Goal: Task Accomplishment & Management: Manage account settings

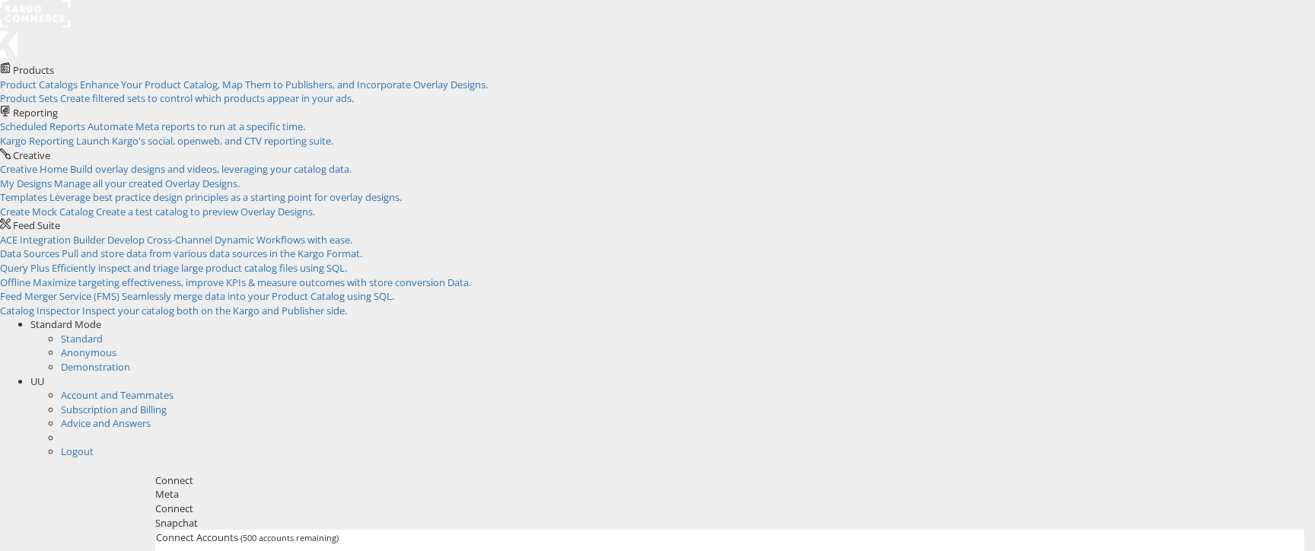
click at [341, 516] on div "Snapchat" at bounding box center [729, 523] width 1149 height 14
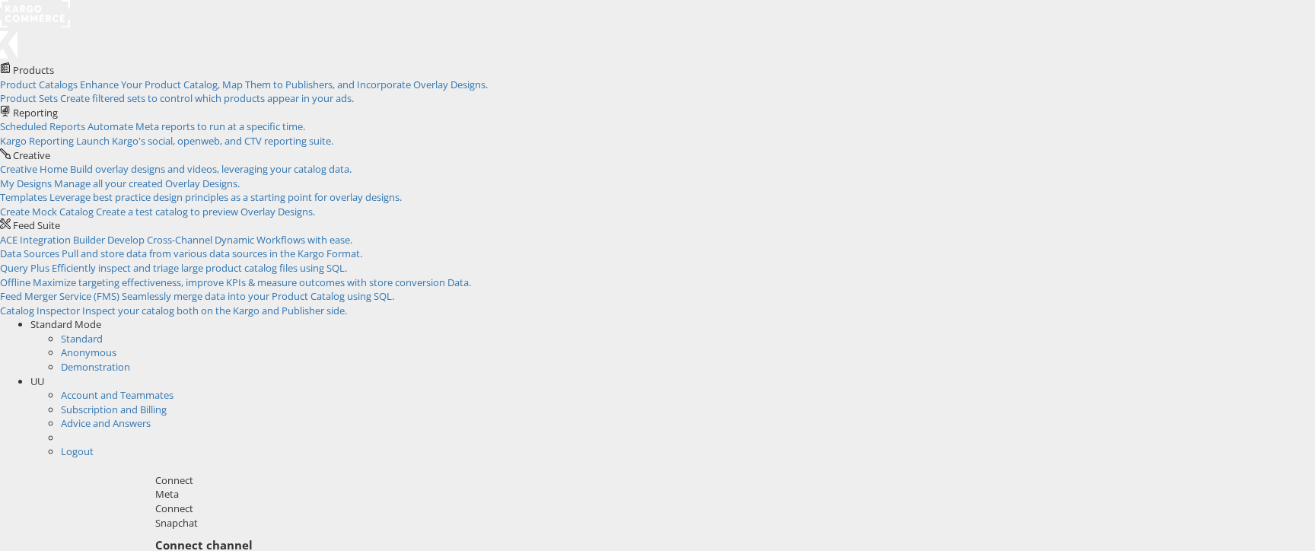
click at [245, 487] on div "Meta" at bounding box center [729, 494] width 1149 height 14
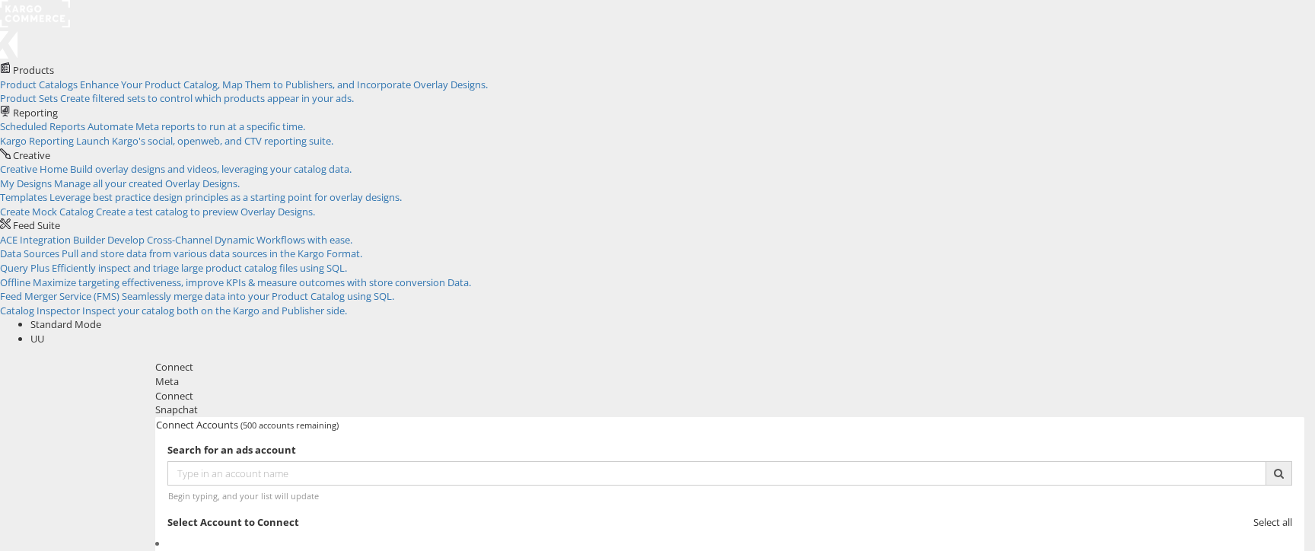
click at [327, 403] on div "Snapchat" at bounding box center [729, 410] width 1149 height 14
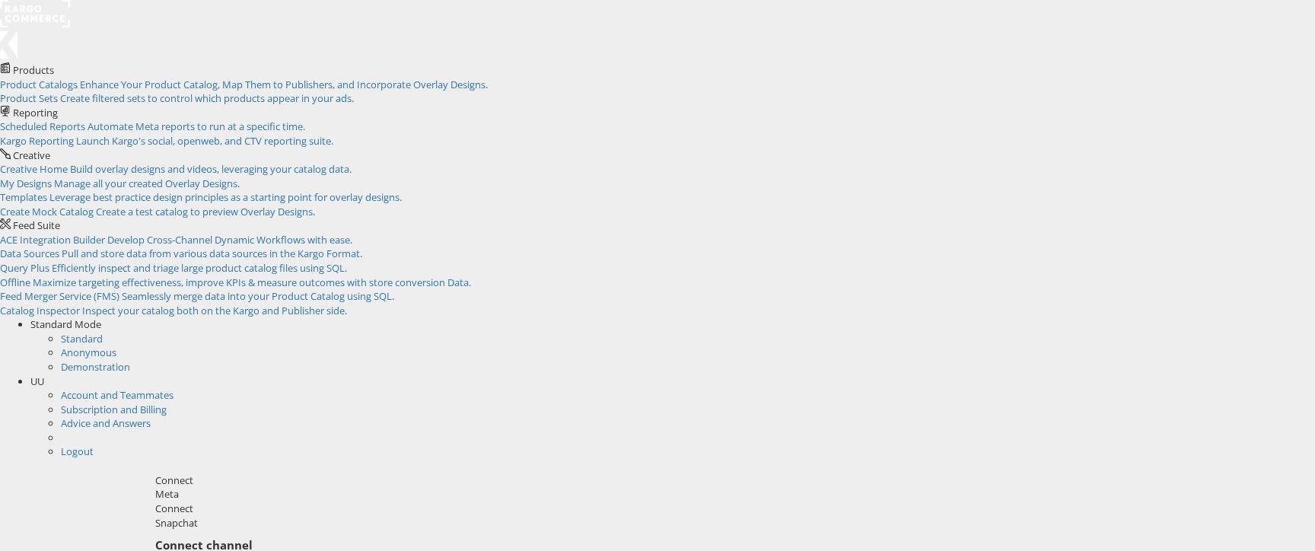
click at [249, 487] on div "Meta" at bounding box center [729, 494] width 1149 height 14
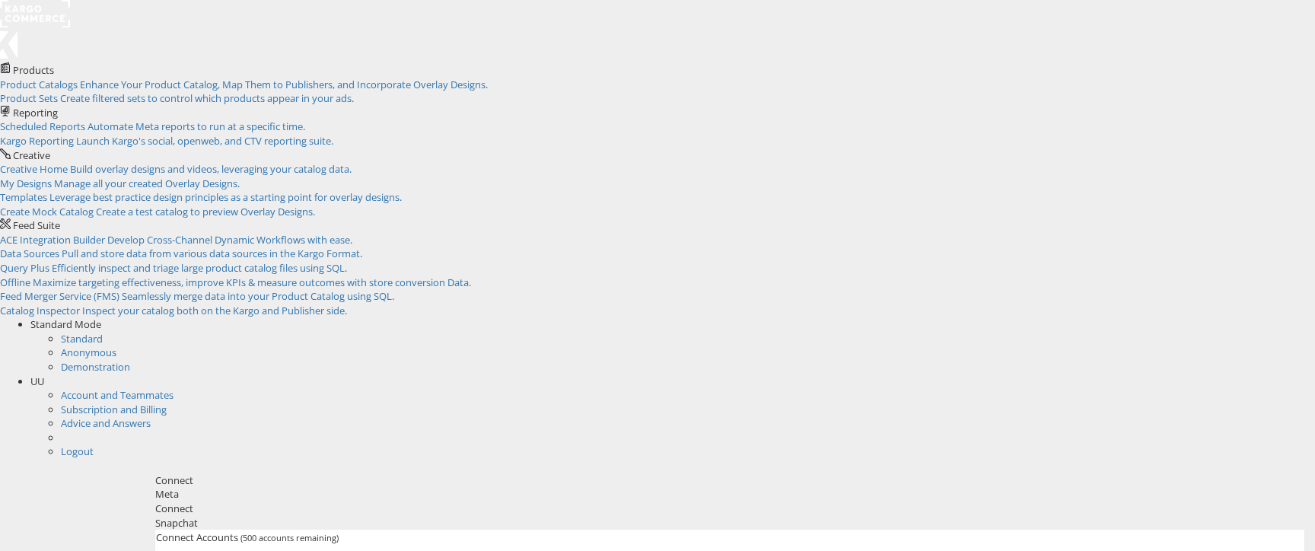
click at [347, 516] on div "Snapchat" at bounding box center [729, 523] width 1149 height 14
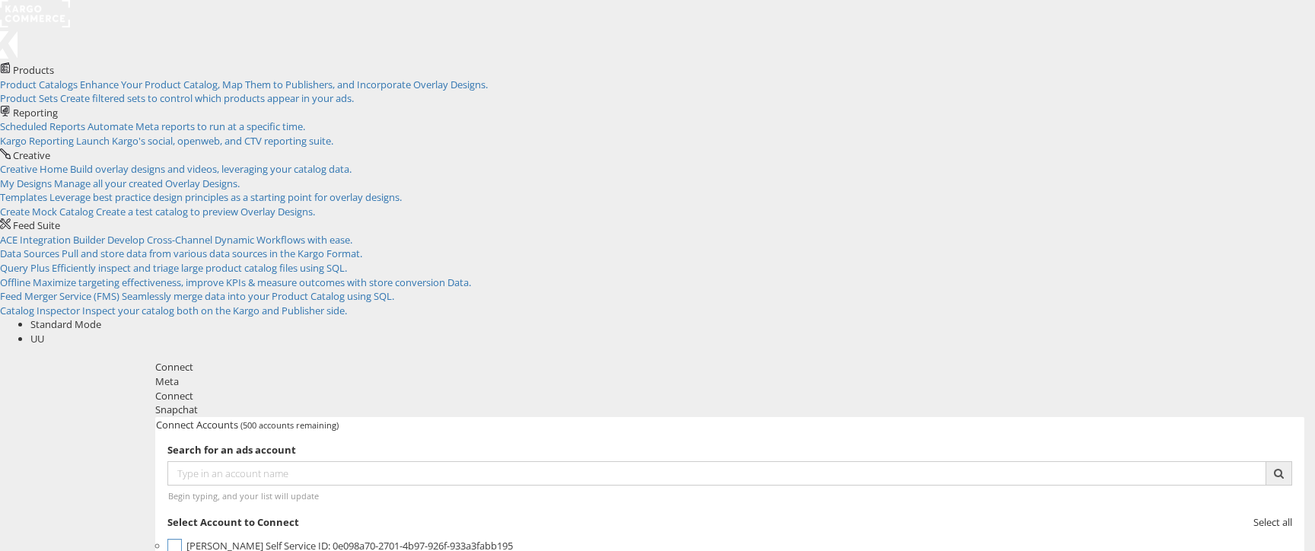
scroll to position [62, 0]
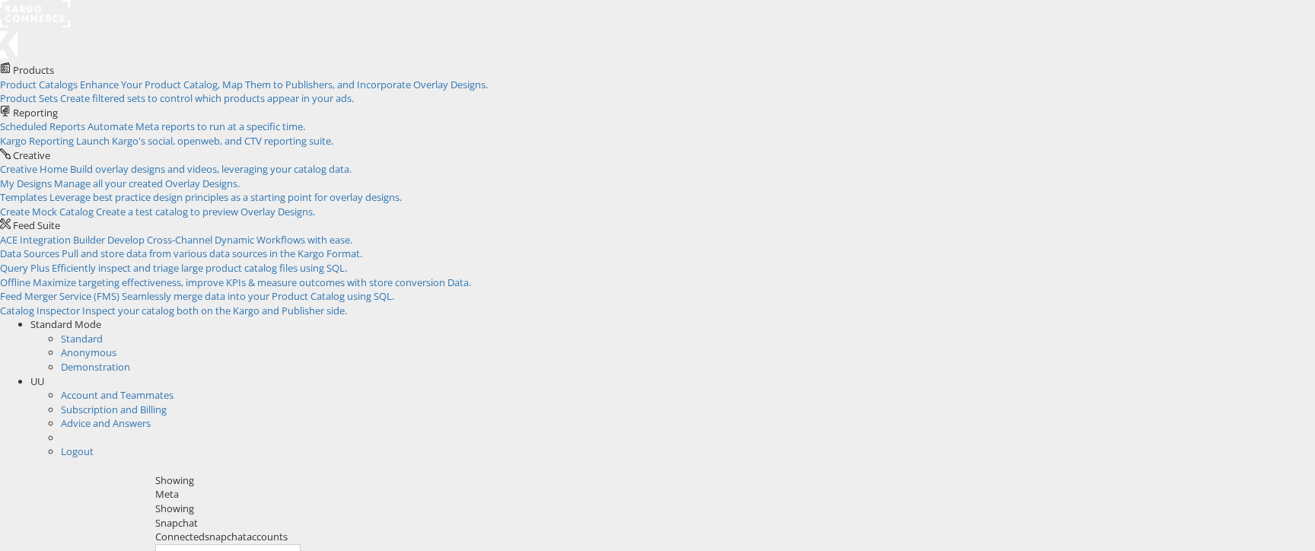
click at [241, 487] on div "Meta" at bounding box center [729, 494] width 1149 height 14
click at [247, 487] on div "Meta" at bounding box center [729, 494] width 1149 height 14
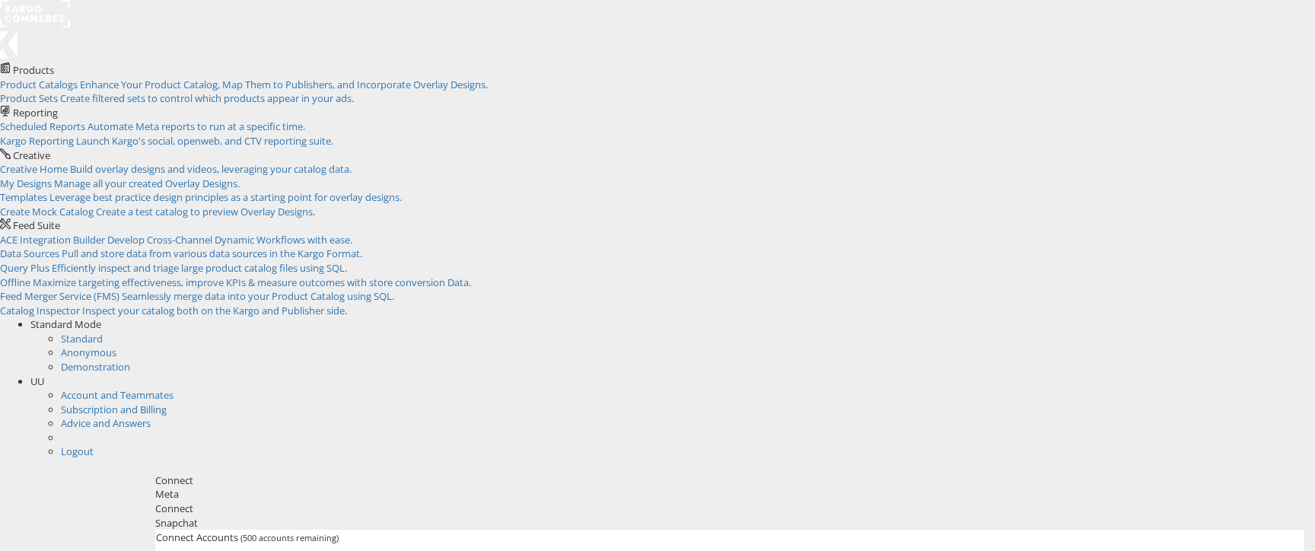
click at [44, 375] on span "UU" at bounding box center [37, 382] width 14 height 14
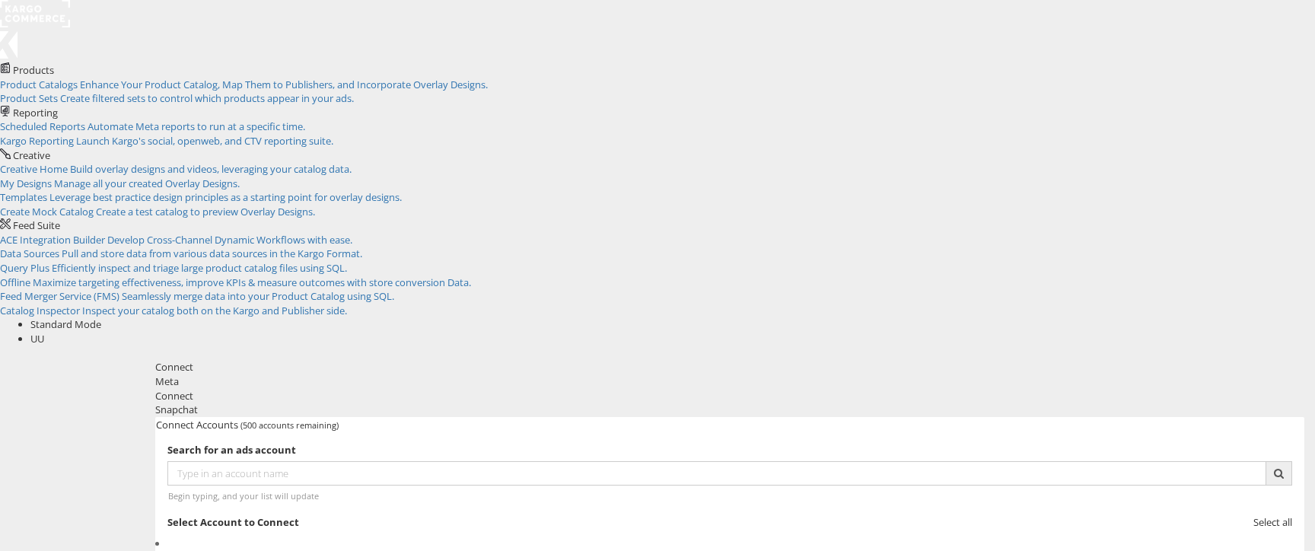
click at [369, 403] on div "Snapchat" at bounding box center [729, 410] width 1149 height 14
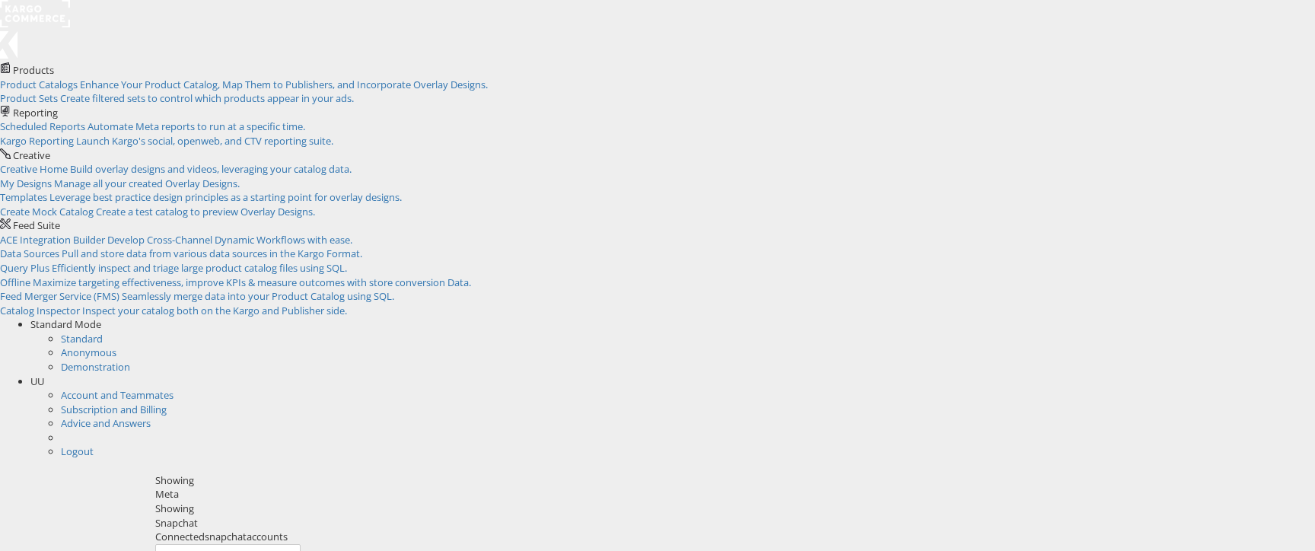
click at [155, 530] on div "Connected snapchat accounts Manage Snapchat Accounts" at bounding box center [729, 549] width 1149 height 39
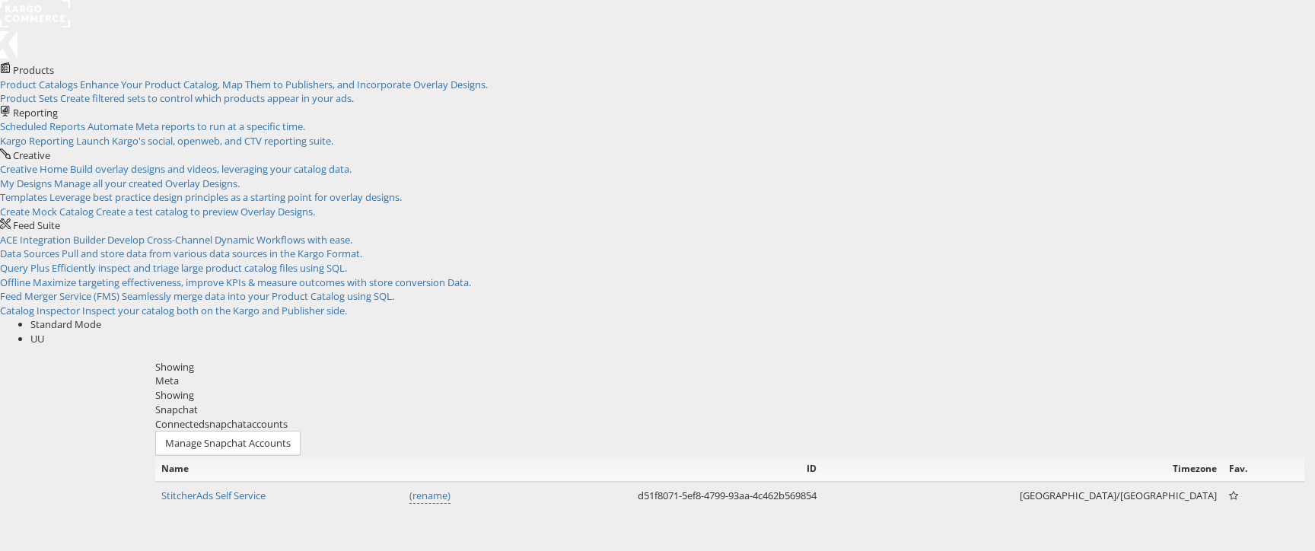
click at [227, 375] on div "Meta" at bounding box center [729, 382] width 1149 height 14
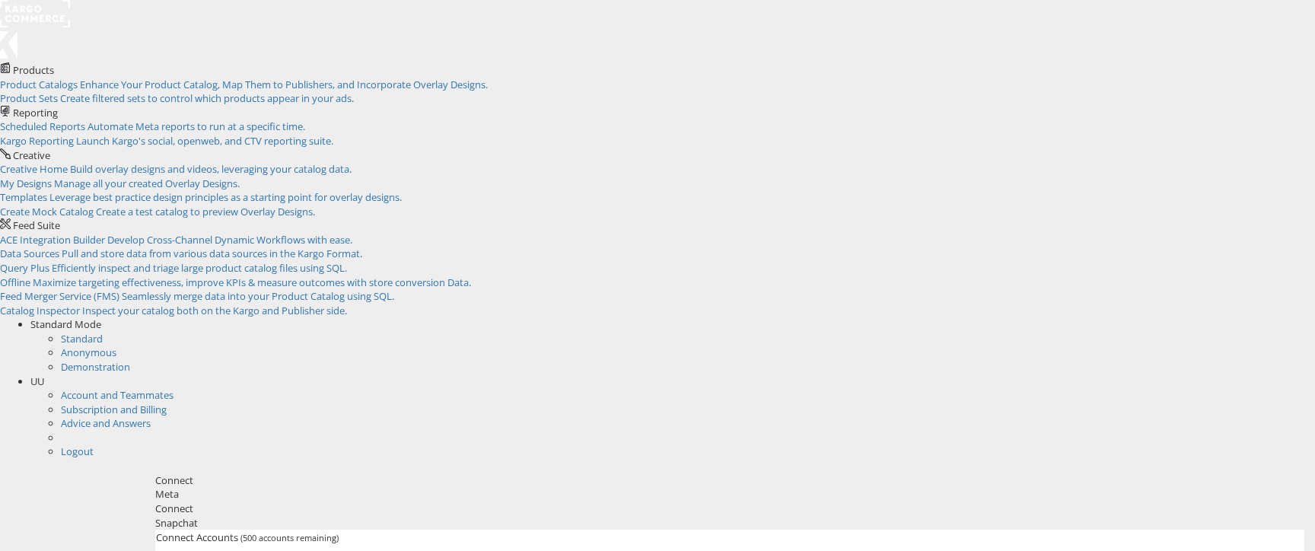
click at [344, 516] on div "Snapchat" at bounding box center [729, 523] width 1149 height 14
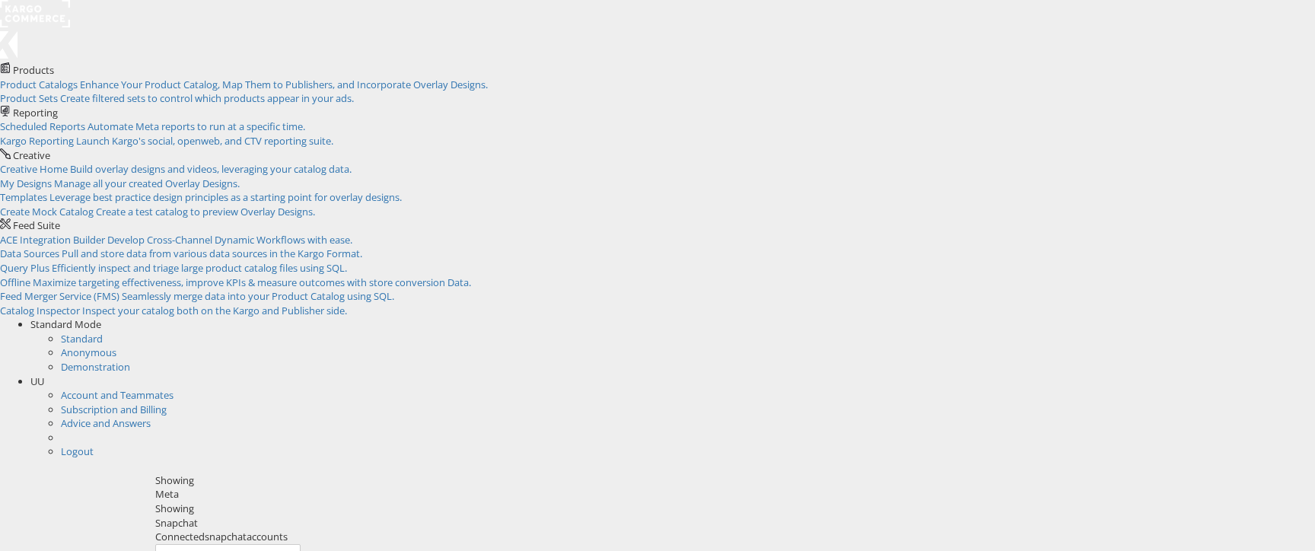
click at [227, 487] on div "Meta" at bounding box center [729, 494] width 1149 height 14
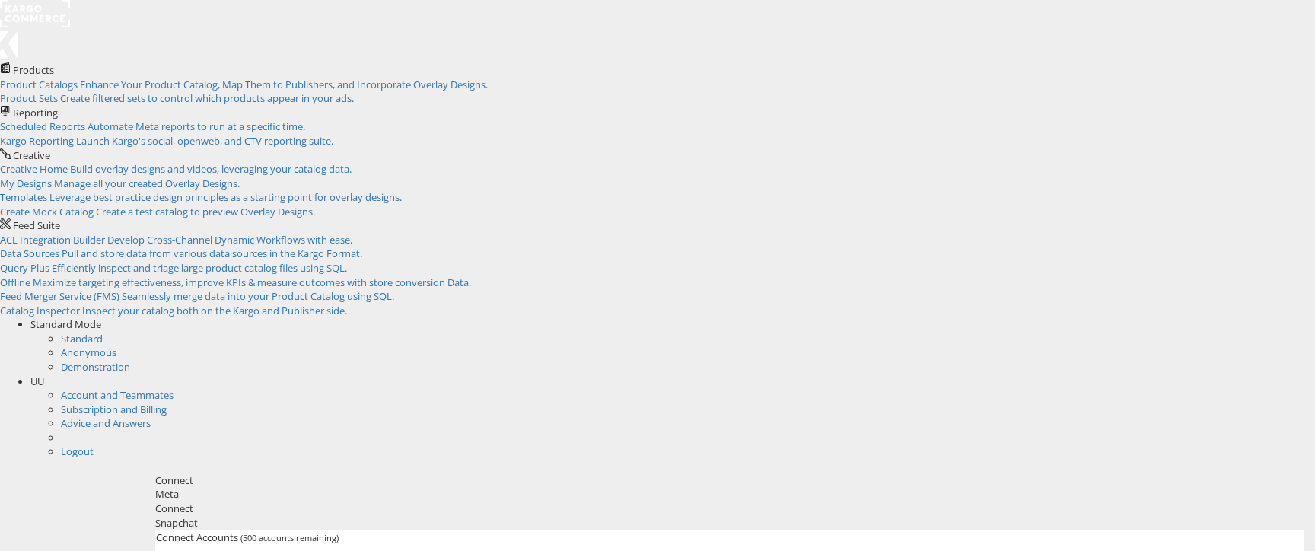
click at [44, 375] on span "UU" at bounding box center [37, 382] width 14 height 14
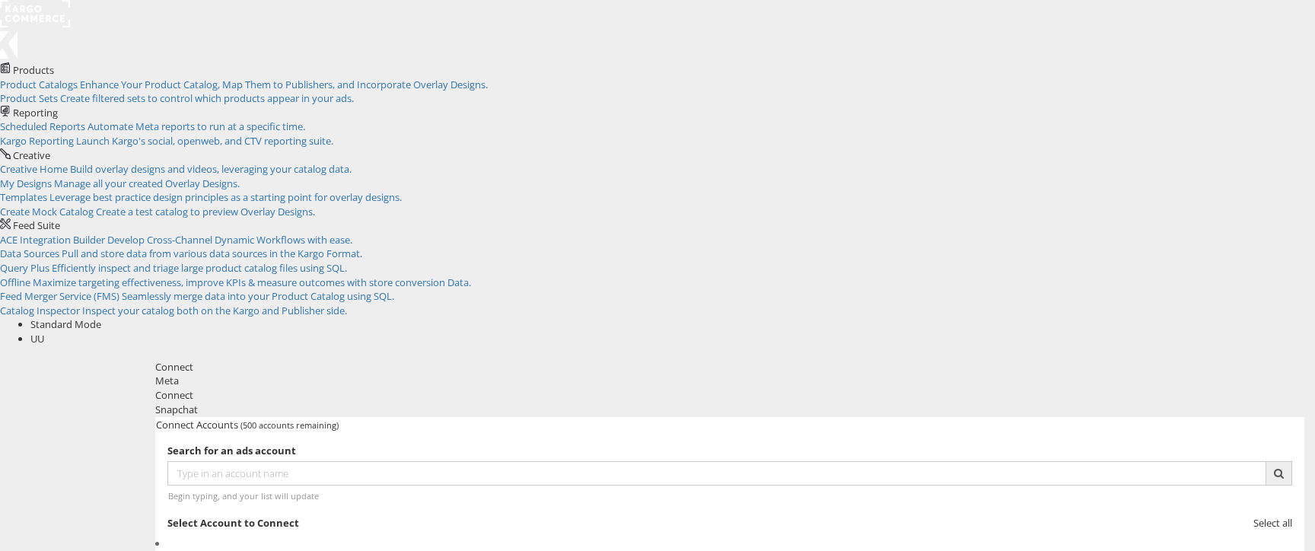
click at [44, 332] on span "UU" at bounding box center [37, 339] width 14 height 14
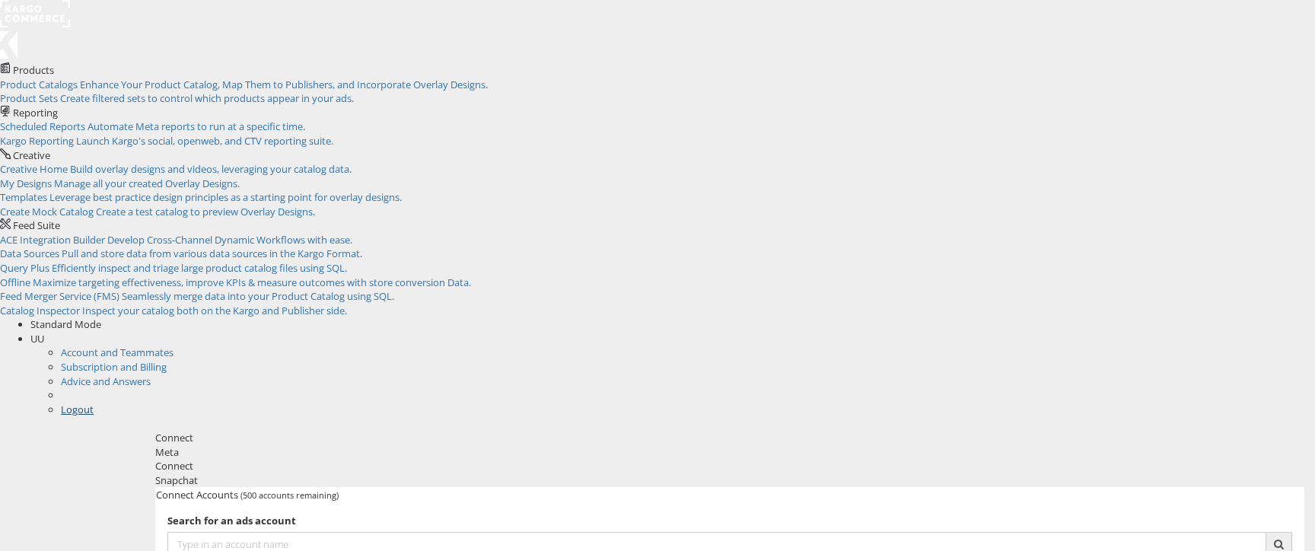
click at [94, 403] on link "Logout" at bounding box center [77, 410] width 33 height 14
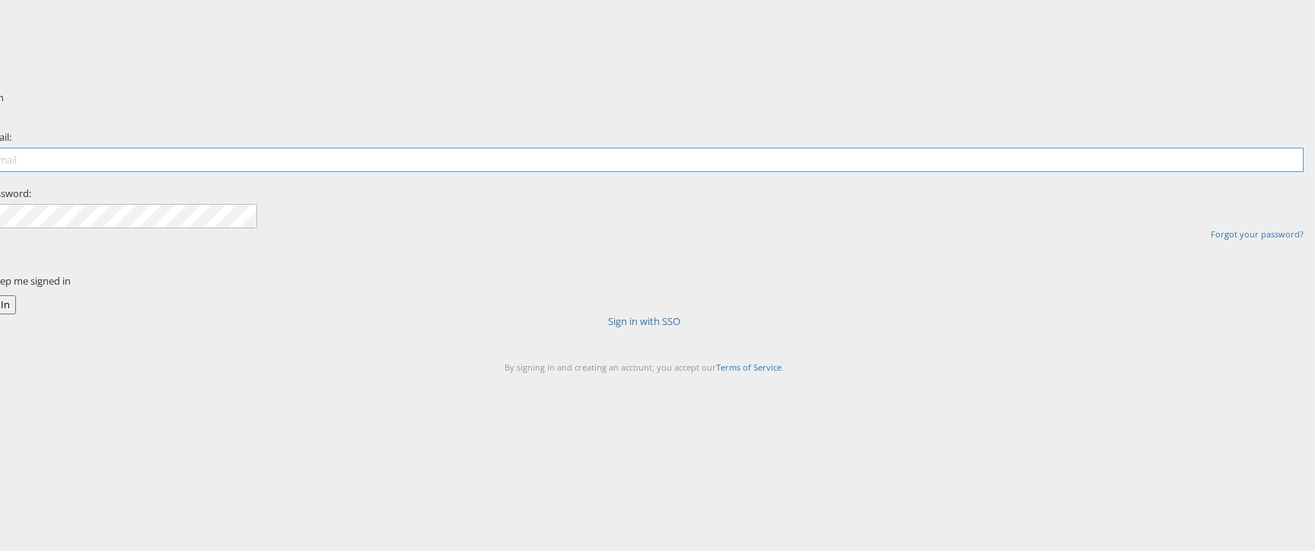
click at [629, 172] on input "email" at bounding box center [644, 160] width 1319 height 24
click at [616, 172] on input "email" at bounding box center [644, 160] width 1319 height 24
type input "robert.ryan@kargo.com"
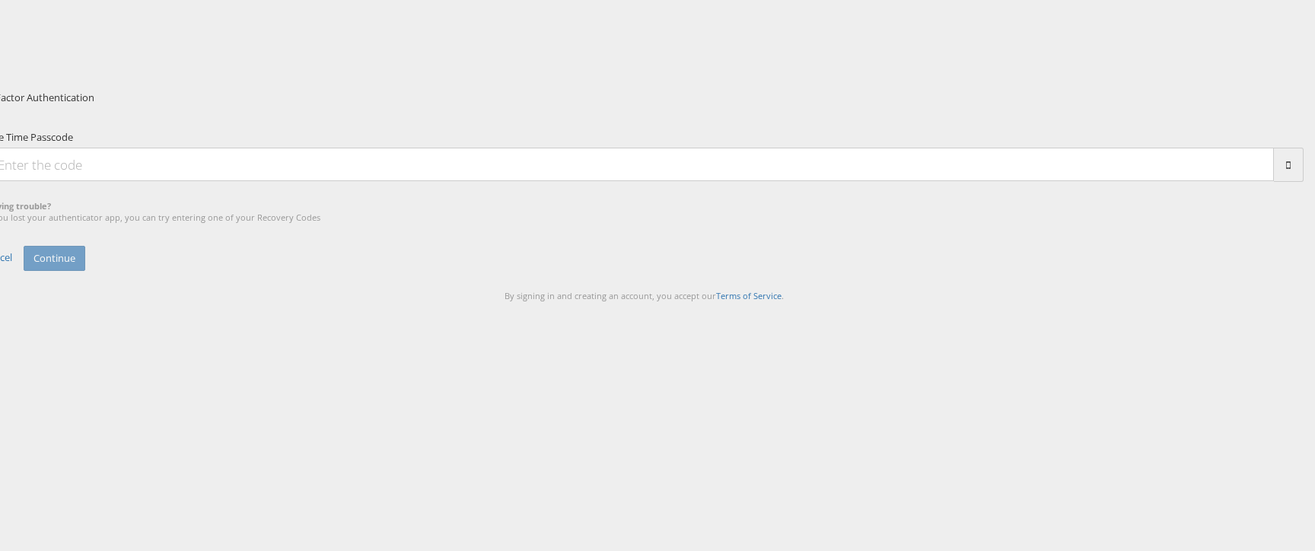
click at [639, 181] on input "One Time Passcode" at bounding box center [629, 164] width 1289 height 33
type input "166505"
click at [85, 271] on button "Continue" at bounding box center [55, 258] width 62 height 25
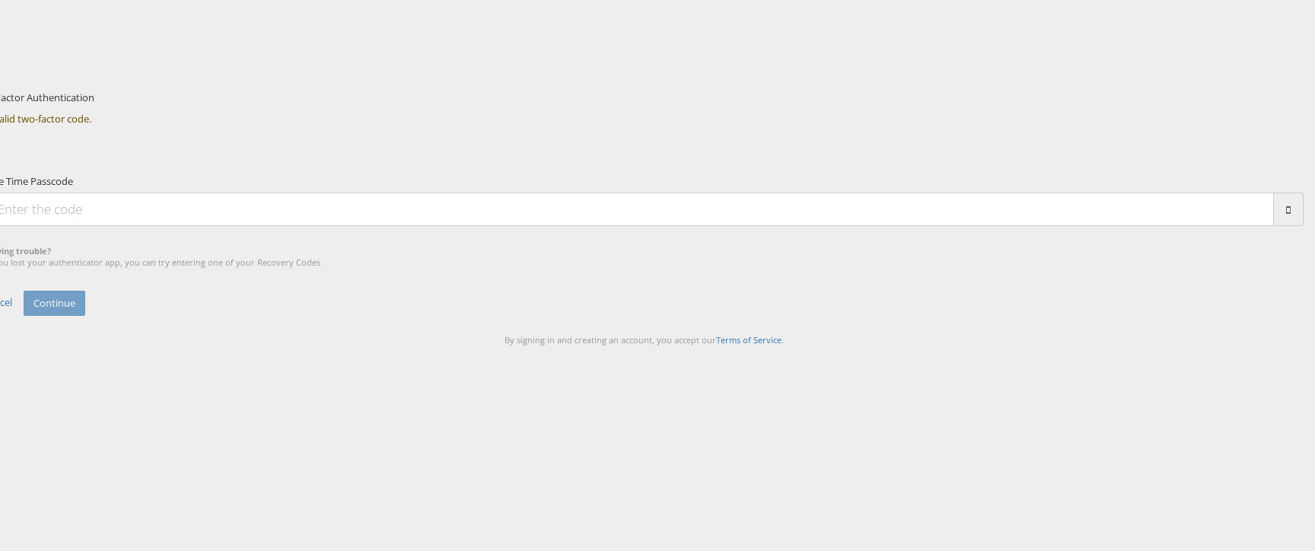
click at [649, 226] on input "One Time Passcode" at bounding box center [629, 209] width 1289 height 33
type input "709903"
click at [803, 346] on form "Two-Factor Authentication Invalid two-factor code. One Time Passcode 709903 Hav…" at bounding box center [644, 219] width 1342 height 256
click at [85, 316] on button "Continue" at bounding box center [55, 303] width 62 height 25
